Goal: Task Accomplishment & Management: Complete application form

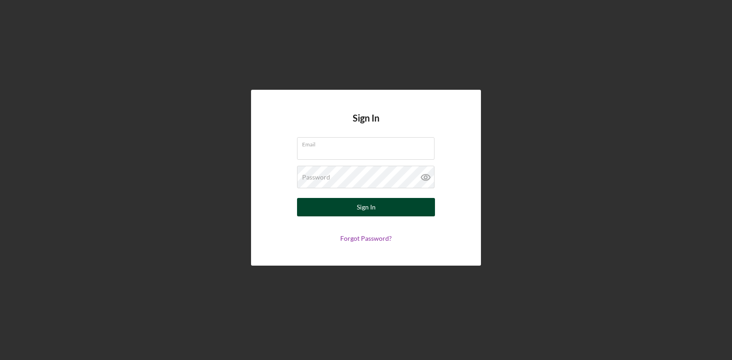
type input "[EMAIL_ADDRESS][DOMAIN_NAME]"
click at [369, 206] on div "Sign In" at bounding box center [366, 207] width 19 height 18
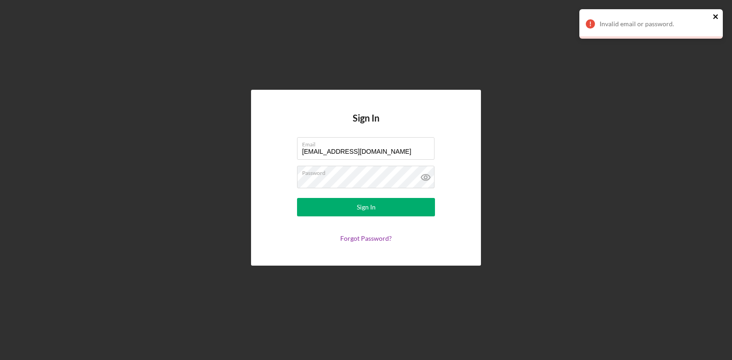
click at [715, 16] on icon "close" at bounding box center [716, 16] width 6 height 7
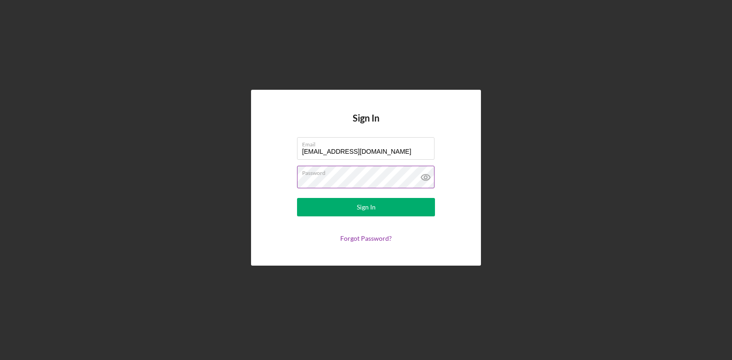
click at [428, 177] on icon at bounding box center [425, 177] width 23 height 23
type input "[EMAIL_ADDRESS][DOMAIN_NAME]"
click at [334, 177] on div "Password" at bounding box center [366, 177] width 138 height 23
click at [287, 240] on form "Email [EMAIL_ADDRESS][DOMAIN_NAME] Password Sign In Forgot Password?" at bounding box center [366, 189] width 184 height 105
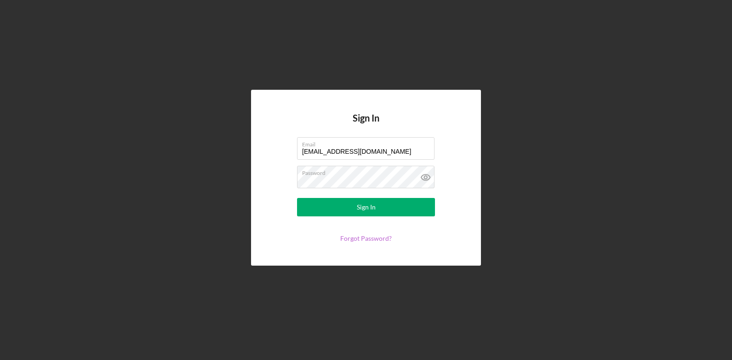
click at [372, 239] on link "Forgot Password?" at bounding box center [365, 238] width 51 height 8
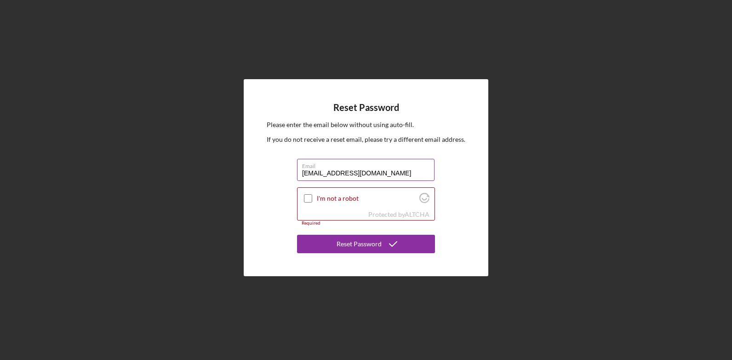
type input "[EMAIL_ADDRESS][DOMAIN_NAME]"
click at [297, 234] on button "Reset Password" at bounding box center [366, 243] width 138 height 18
click at [531, 177] on div "Reset Password Please enter the email below without using auto-fill. If you do …" at bounding box center [366, 177] width 723 height 355
click at [308, 196] on input "I'm not a robot" at bounding box center [308, 198] width 8 height 8
checkbox input "true"
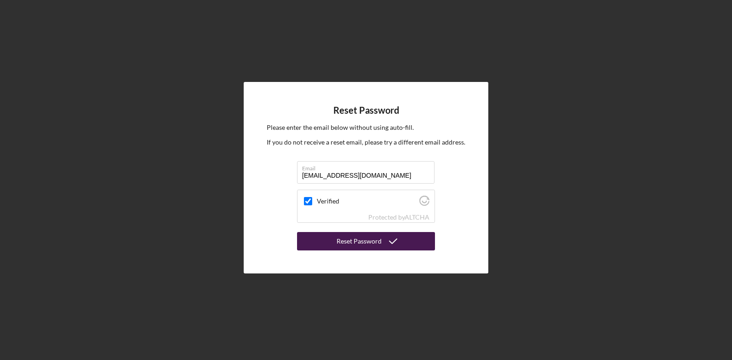
click at [364, 242] on div "Reset Password" at bounding box center [359, 241] width 45 height 18
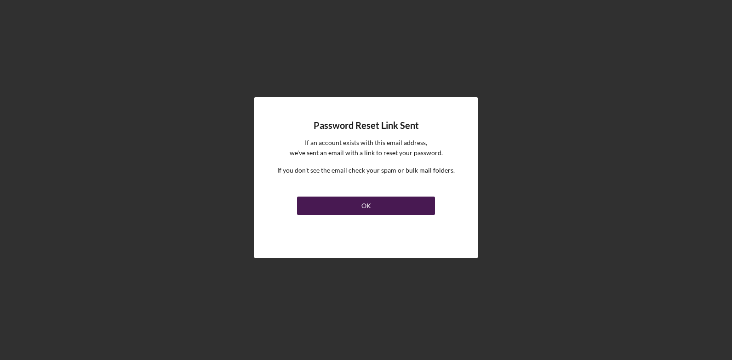
click at [371, 207] on button "OK" at bounding box center [366, 205] width 138 height 18
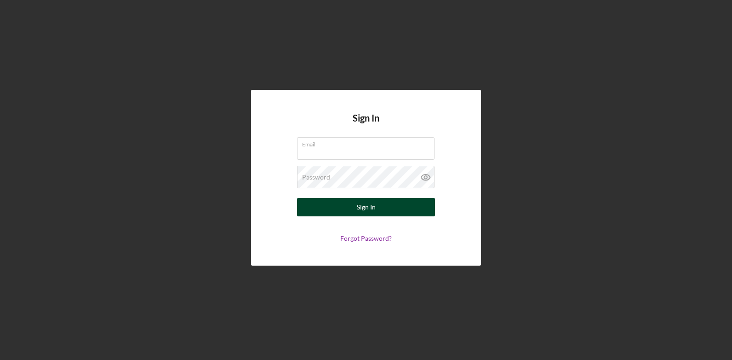
type input "[EMAIL_ADDRESS][DOMAIN_NAME]"
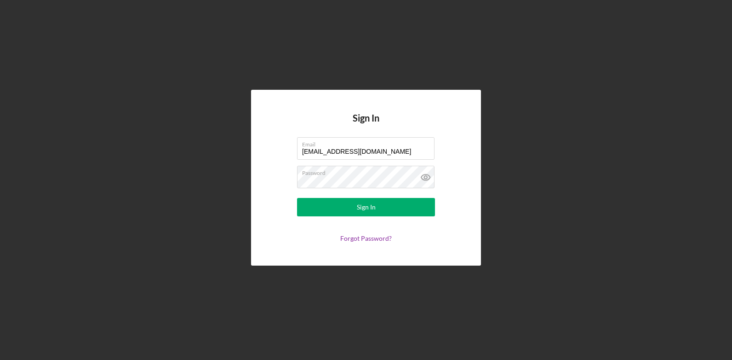
click at [283, 237] on form "Email [EMAIL_ADDRESS][DOMAIN_NAME] Password Sign In Forgot Password?" at bounding box center [366, 189] width 184 height 105
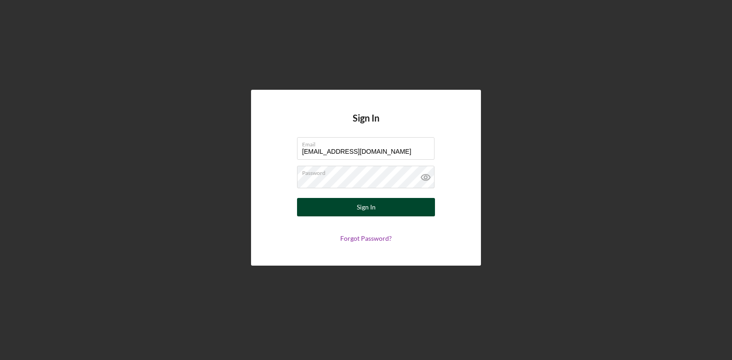
click at [364, 206] on div "Sign In" at bounding box center [366, 207] width 19 height 18
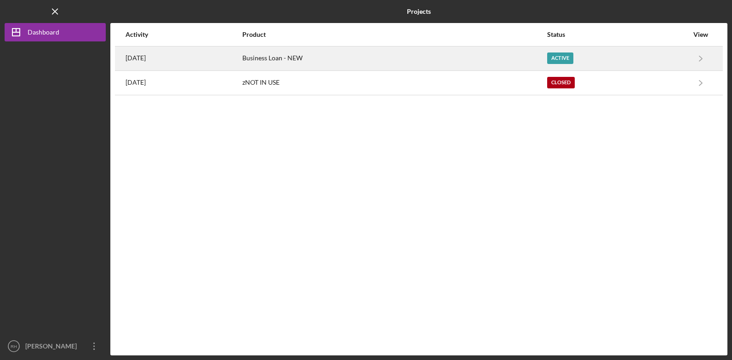
click at [146, 61] on time "[DATE]" at bounding box center [136, 57] width 20 height 7
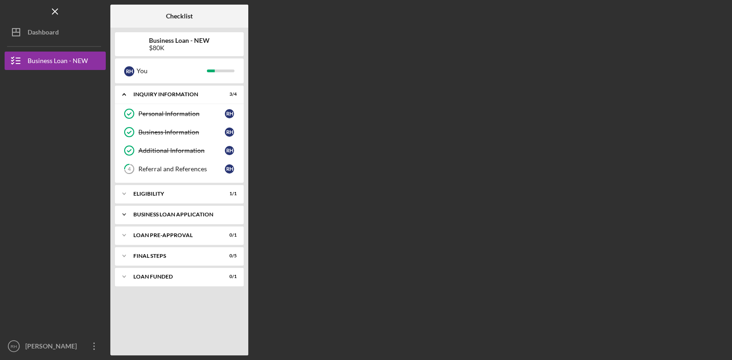
click at [164, 215] on div "BUSINESS LOAN APPLICATION" at bounding box center [182, 214] width 99 height 6
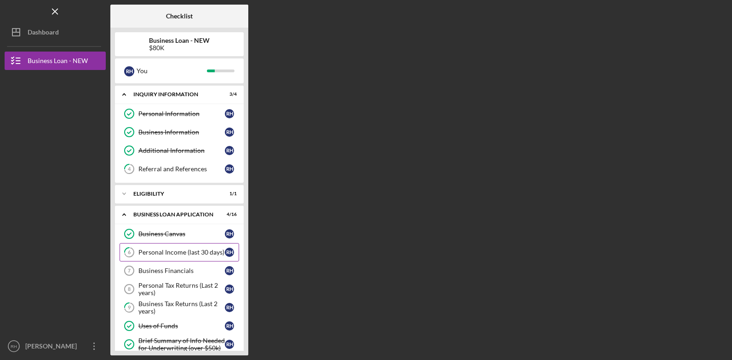
click at [177, 251] on div "Personal Income (last 30 days)" at bounding box center [181, 251] width 86 height 7
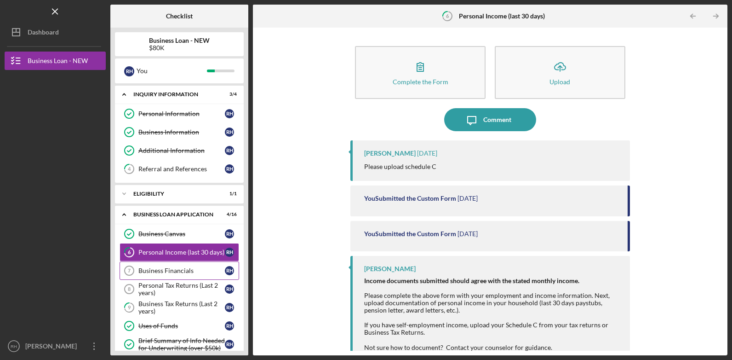
click at [160, 271] on div "Business Financials" at bounding box center [181, 270] width 86 height 7
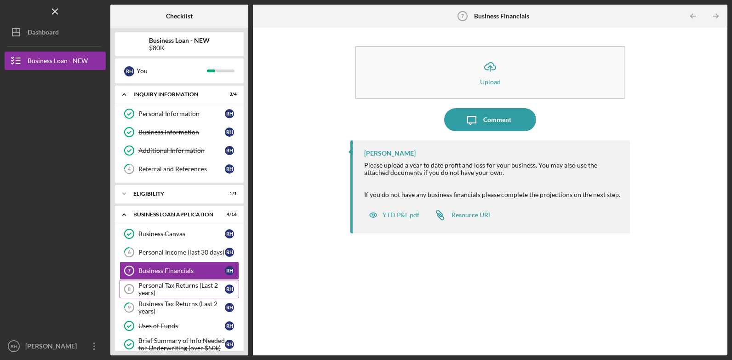
click at [152, 288] on div "Personal Tax Returns (Last 2 years)" at bounding box center [181, 288] width 86 height 15
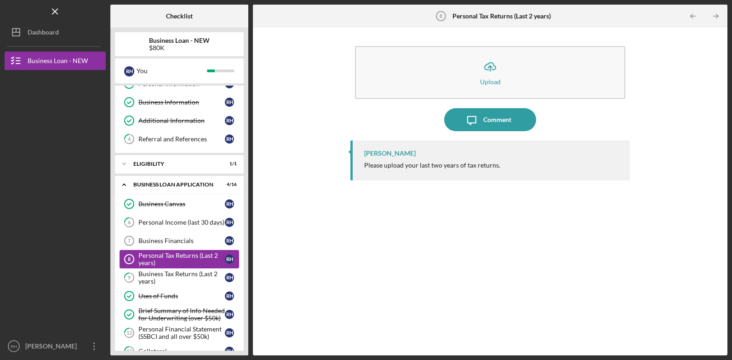
scroll to position [46, 0]
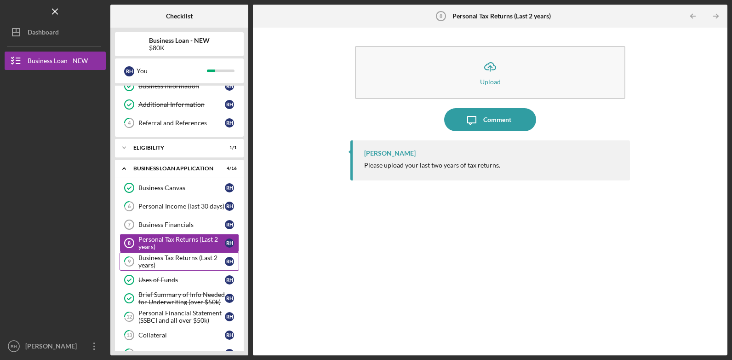
click at [156, 260] on div "Business Tax Returns (Last 2 years)" at bounding box center [181, 261] width 86 height 15
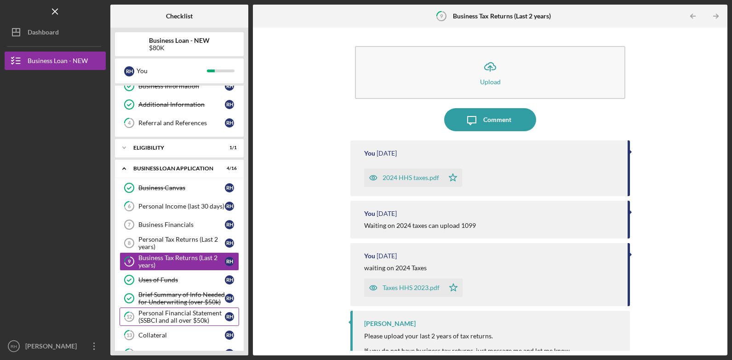
click at [162, 314] on div "Personal Financial Statement (SSBCI and all over $50k)" at bounding box center [181, 316] width 86 height 15
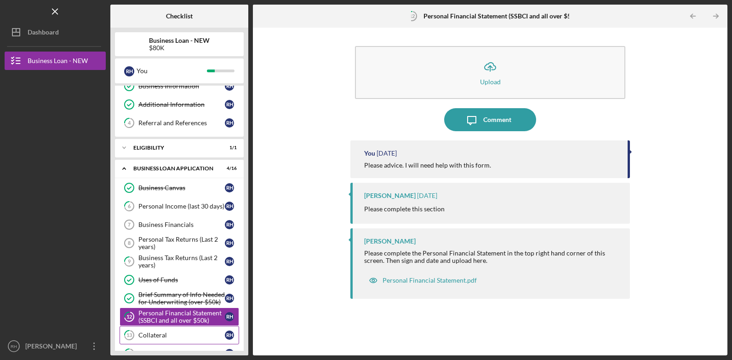
click at [154, 335] on div "Collateral" at bounding box center [181, 334] width 86 height 7
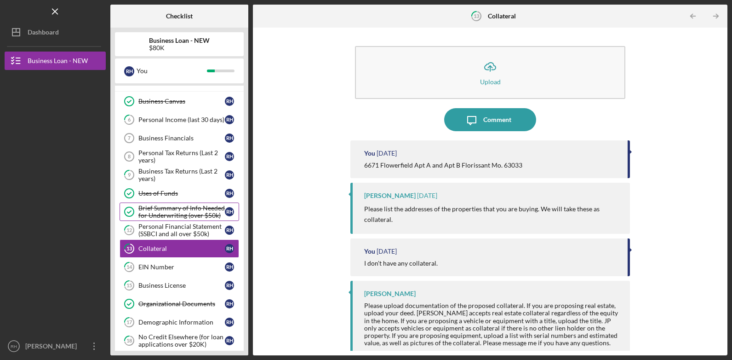
scroll to position [138, 0]
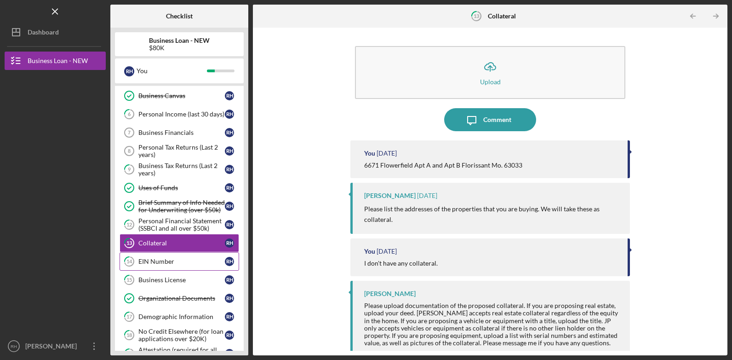
click at [154, 263] on div "EIN Number" at bounding box center [181, 260] width 86 height 7
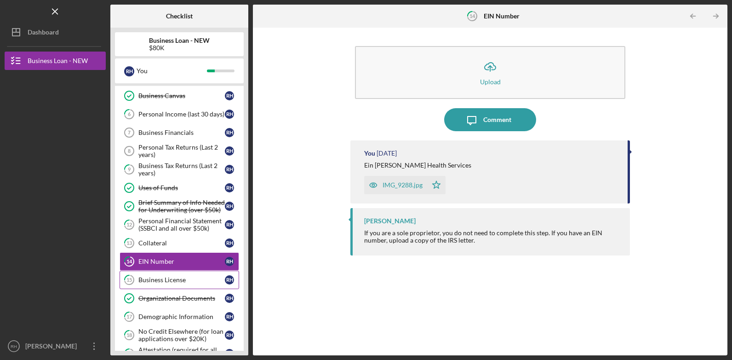
click at [162, 282] on div "Business License" at bounding box center [181, 279] width 86 height 7
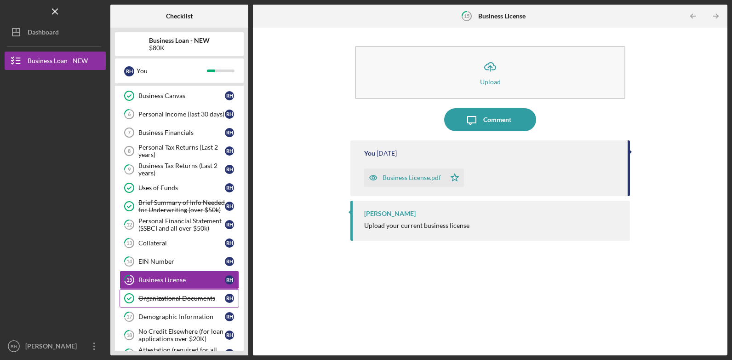
click at [158, 297] on div "Organizational Documents" at bounding box center [181, 297] width 86 height 7
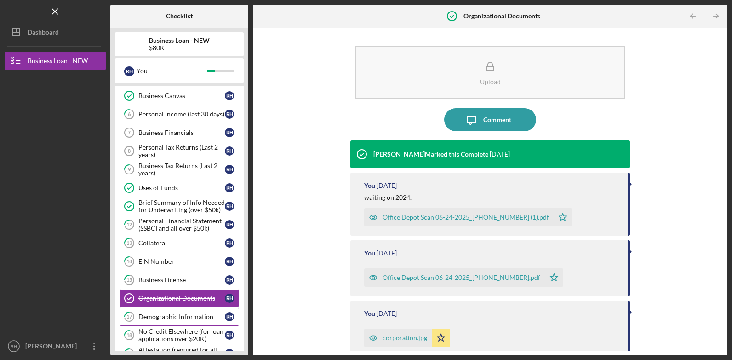
click at [159, 315] on div "Demographic Information" at bounding box center [181, 316] width 86 height 7
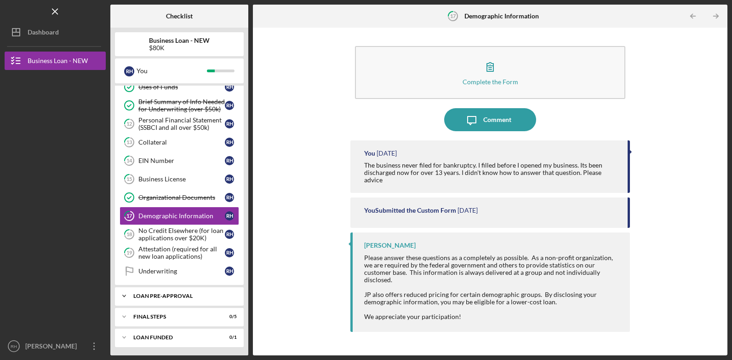
scroll to position [240, 0]
click at [178, 293] on div "LOAN PRE-APPROVAL" at bounding box center [182, 295] width 99 height 6
click at [179, 314] on div "Loan Pre-Approval" at bounding box center [181, 313] width 86 height 7
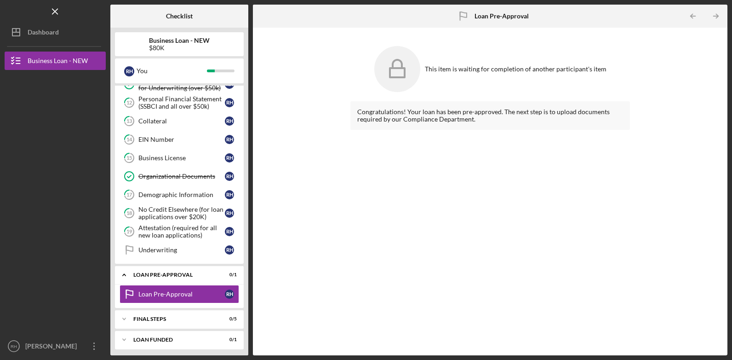
scroll to position [263, 0]
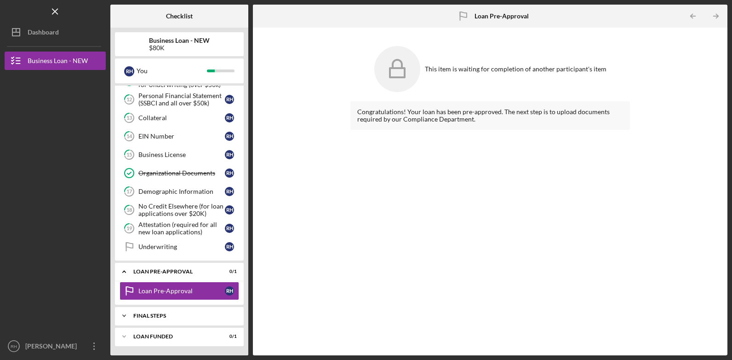
click at [156, 313] on div "FINAL STEPS" at bounding box center [182, 316] width 99 height 6
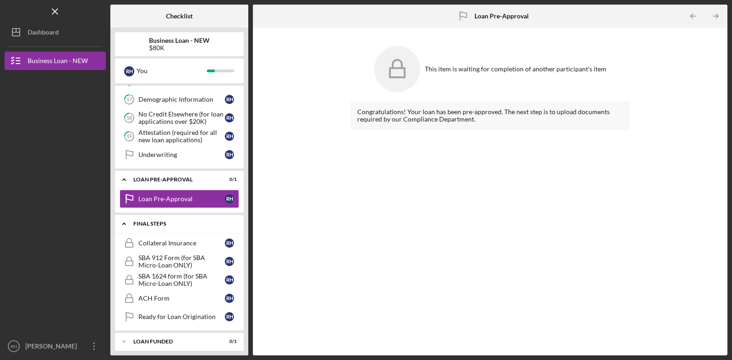
click at [125, 224] on icon "Icon/Expander" at bounding box center [124, 223] width 18 height 18
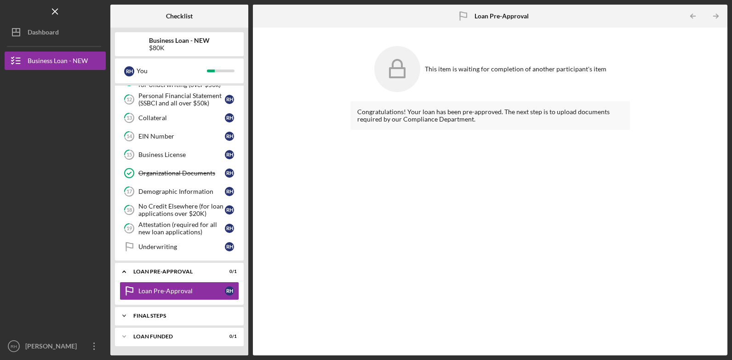
scroll to position [263, 0]
click at [68, 65] on div "Business Loan - NEW" at bounding box center [58, 61] width 60 height 21
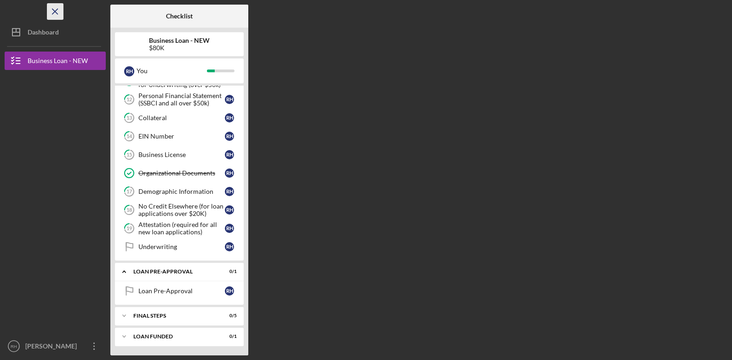
click at [55, 8] on icon "Icon/Menu Close" at bounding box center [55, 11] width 21 height 21
